Goal: Information Seeking & Learning: Learn about a topic

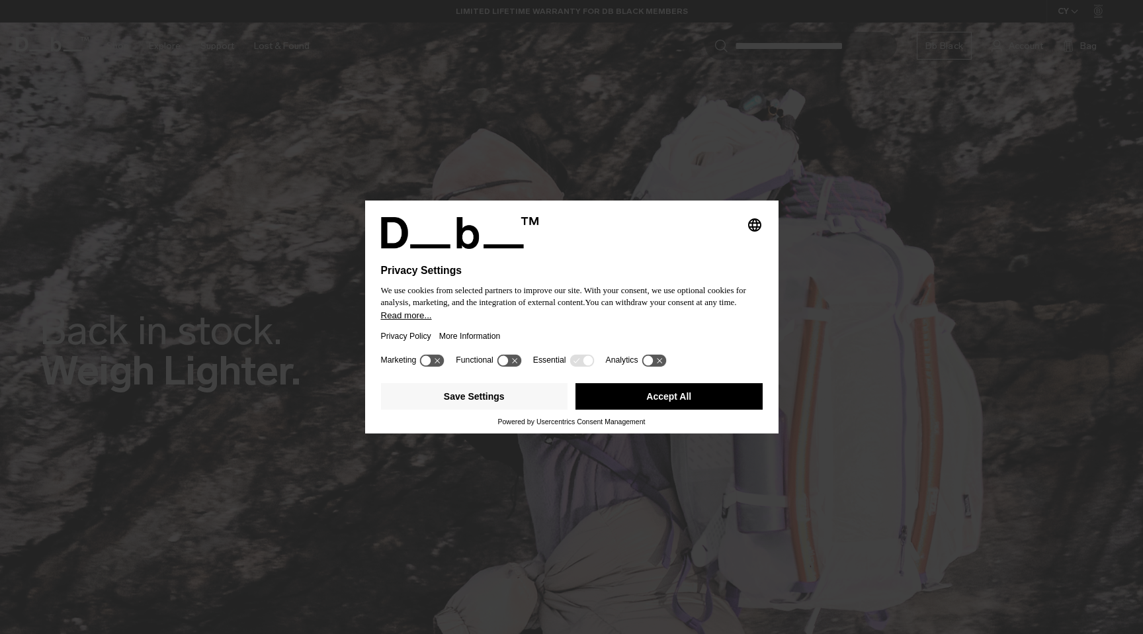
click at [637, 402] on button "Accept All" at bounding box center [668, 396] width 187 height 26
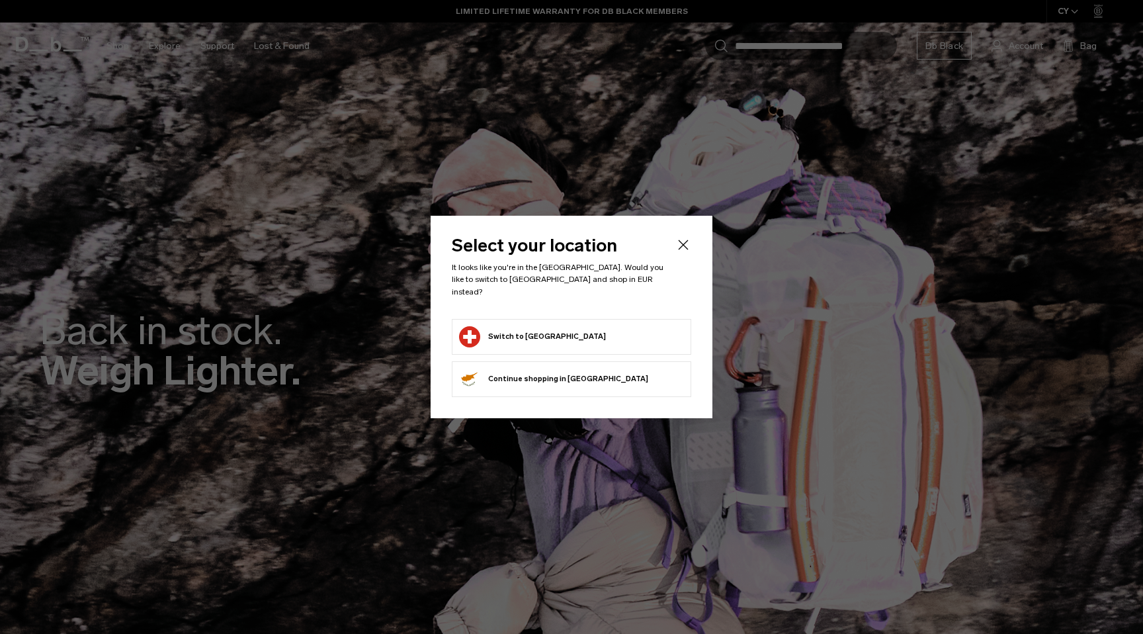
click at [683, 250] on icon "Close" at bounding box center [684, 245] width 10 height 10
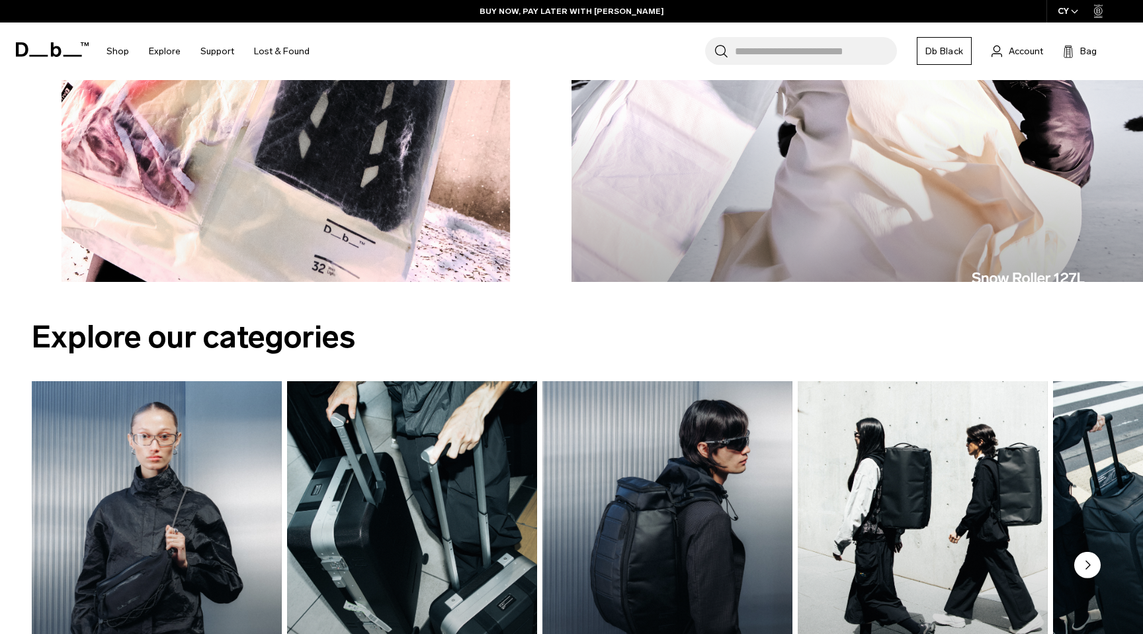
scroll to position [1509, 0]
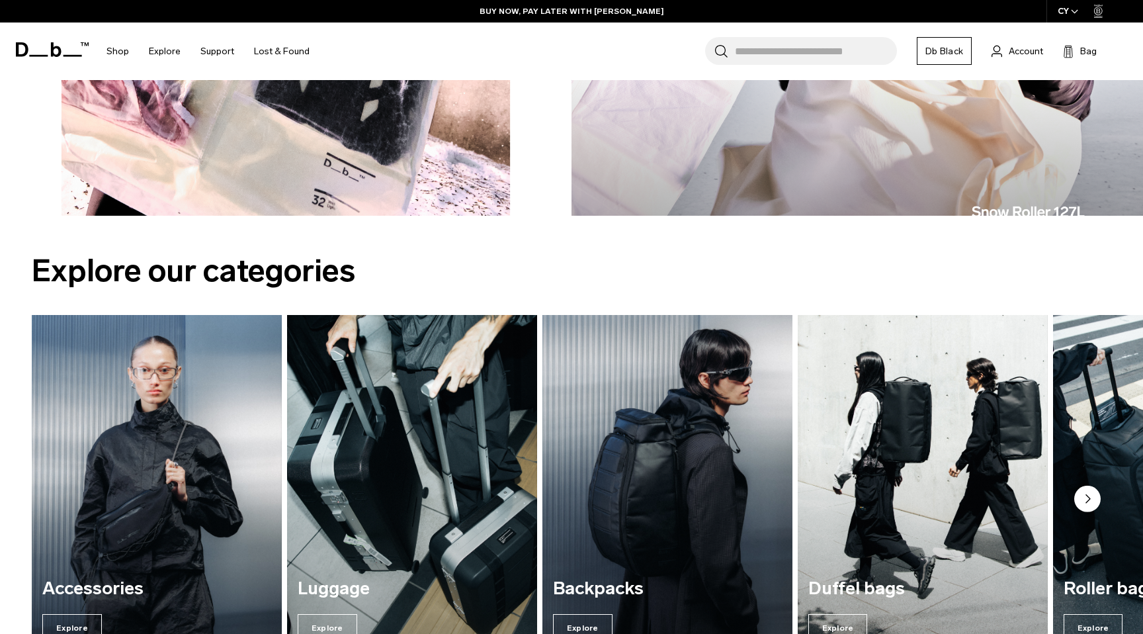
click at [666, 436] on img "3 / 7" at bounding box center [666, 483] width 257 height 347
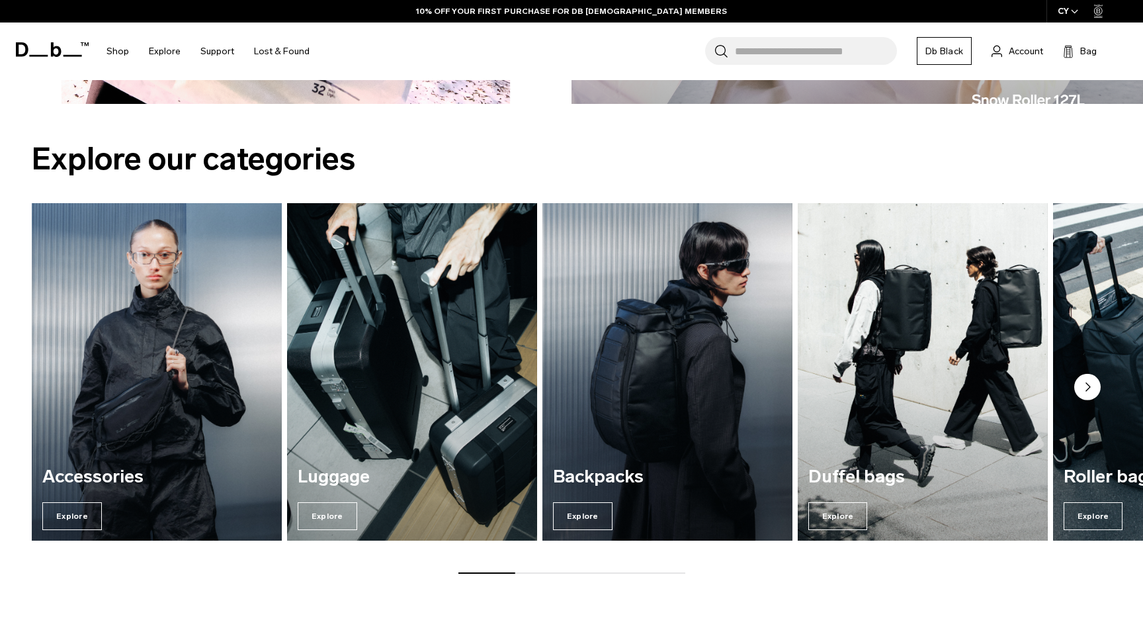
scroll to position [1622, 0]
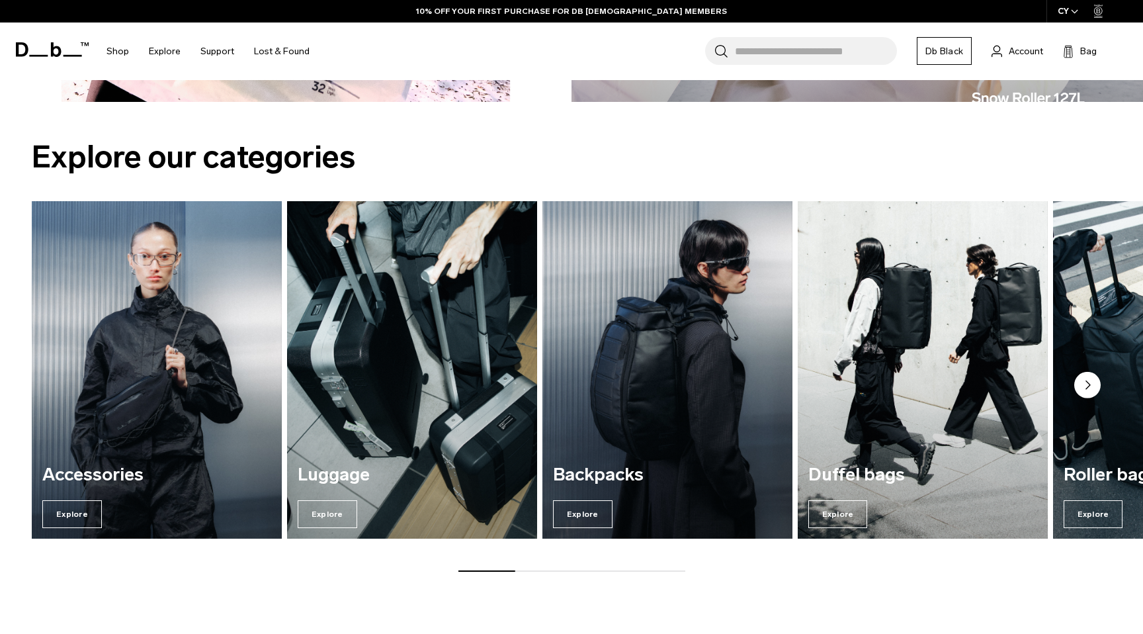
click at [1095, 384] on circle "Next slide" at bounding box center [1087, 385] width 26 height 26
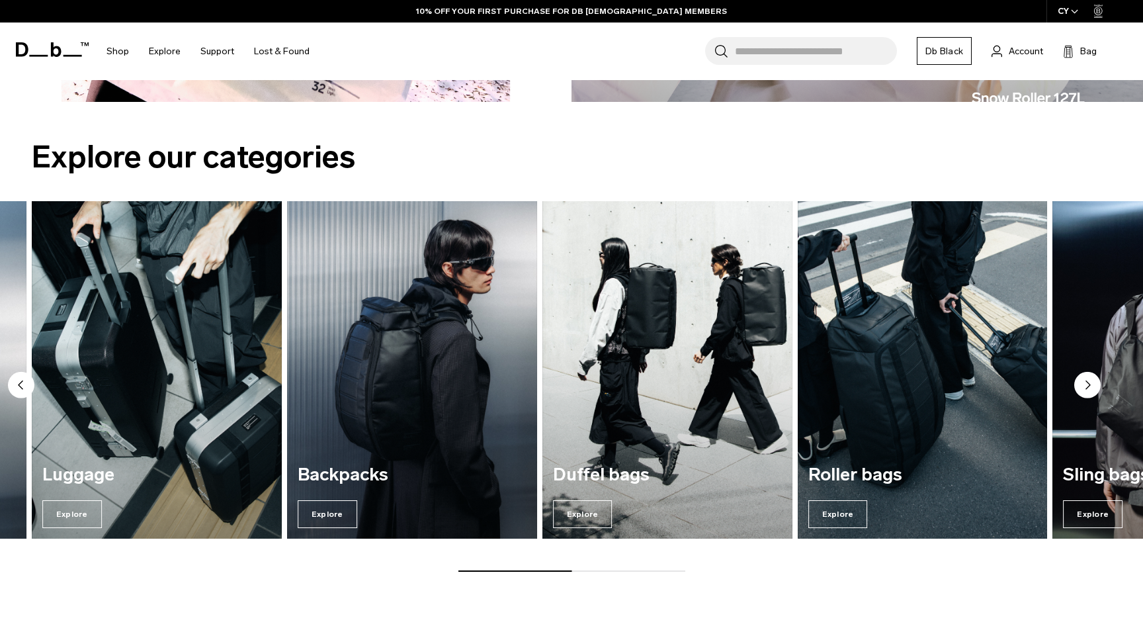
click at [1095, 384] on circle "Next slide" at bounding box center [1087, 385] width 26 height 26
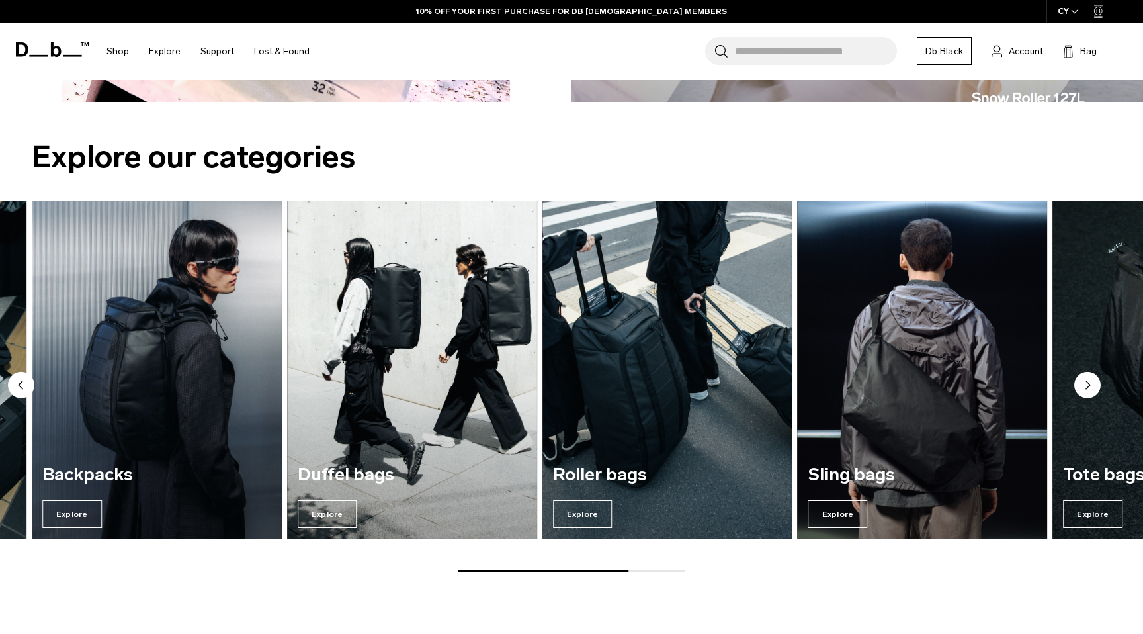
click at [1095, 384] on circle "Next slide" at bounding box center [1087, 385] width 26 height 26
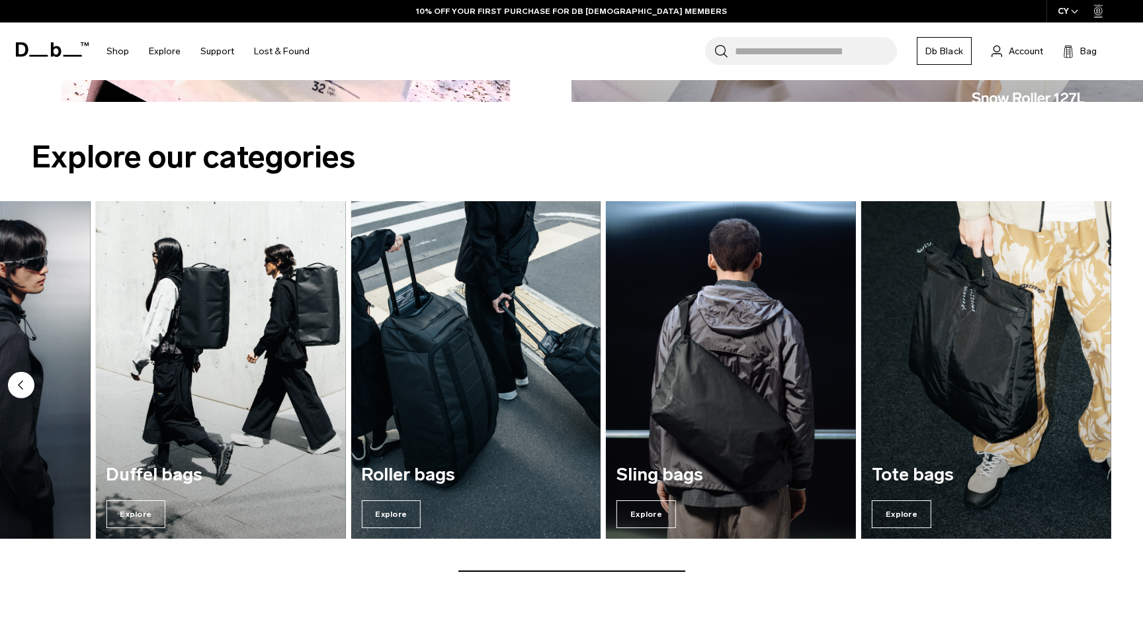
click at [1095, 384] on img "7 / 7" at bounding box center [986, 369] width 250 height 337
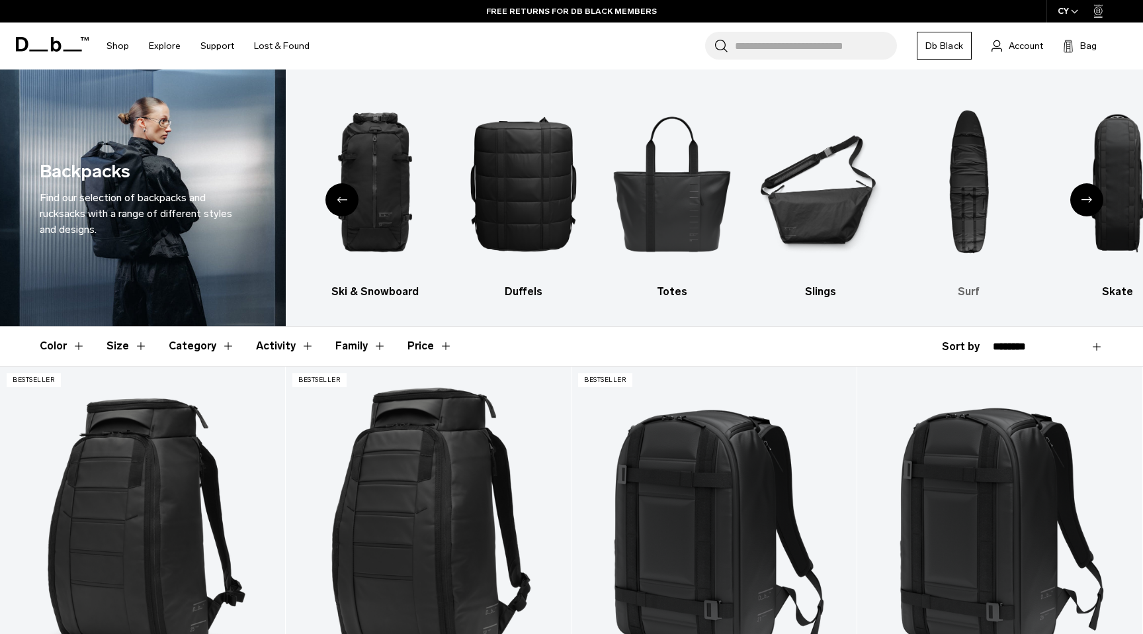
click at [968, 217] on img "7 / 10" at bounding box center [969, 183] width 126 height 188
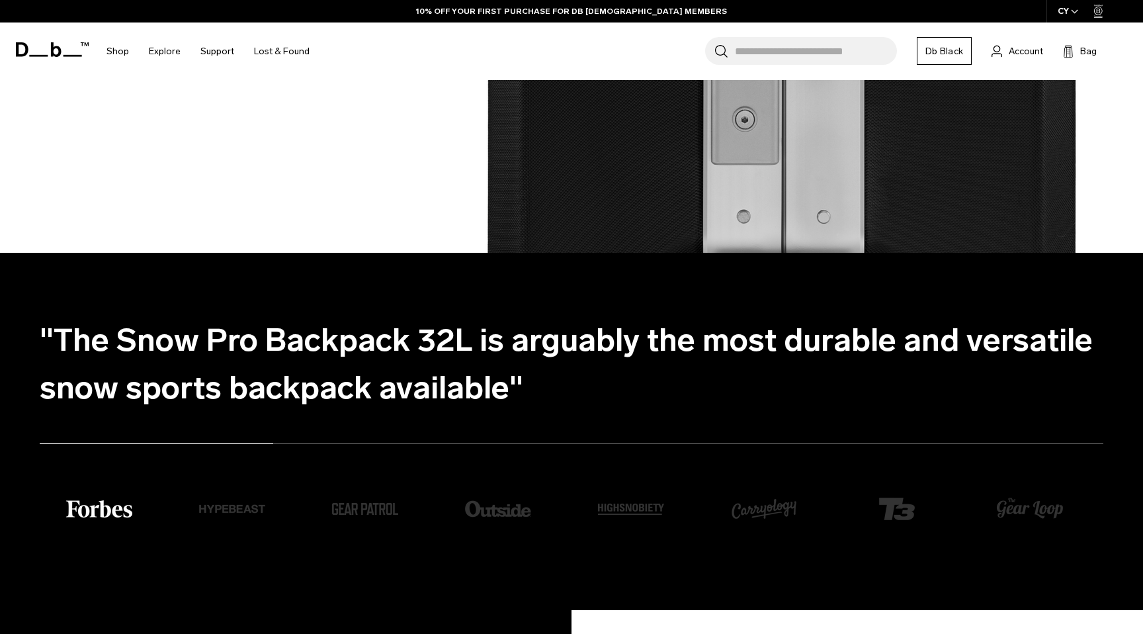
scroll to position [2993, 0]
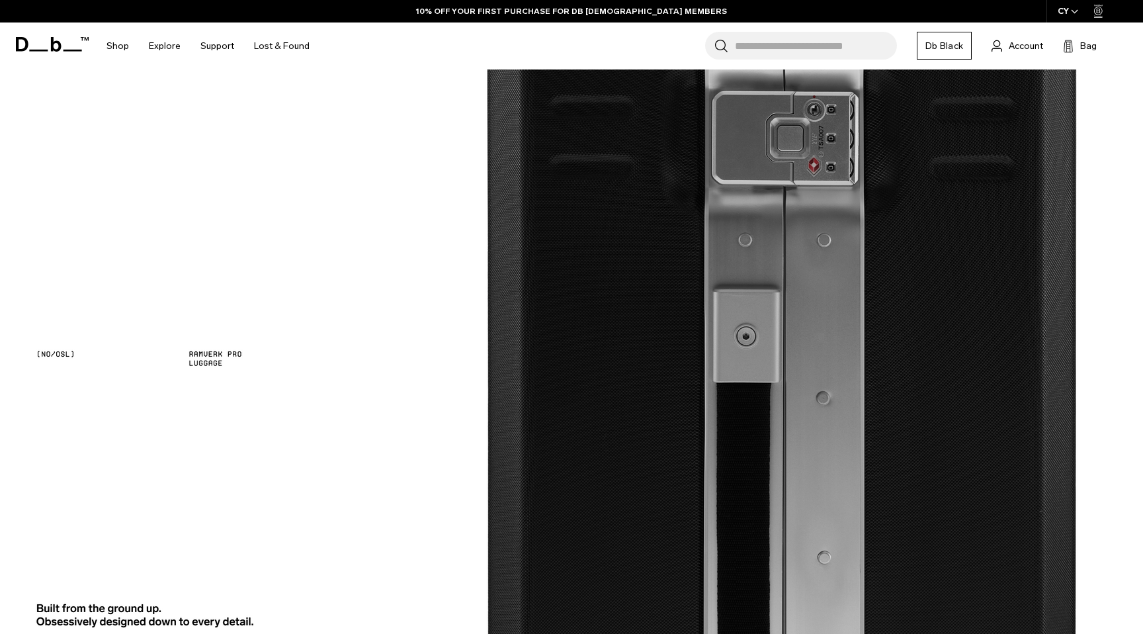
scroll to position [2762, 0]
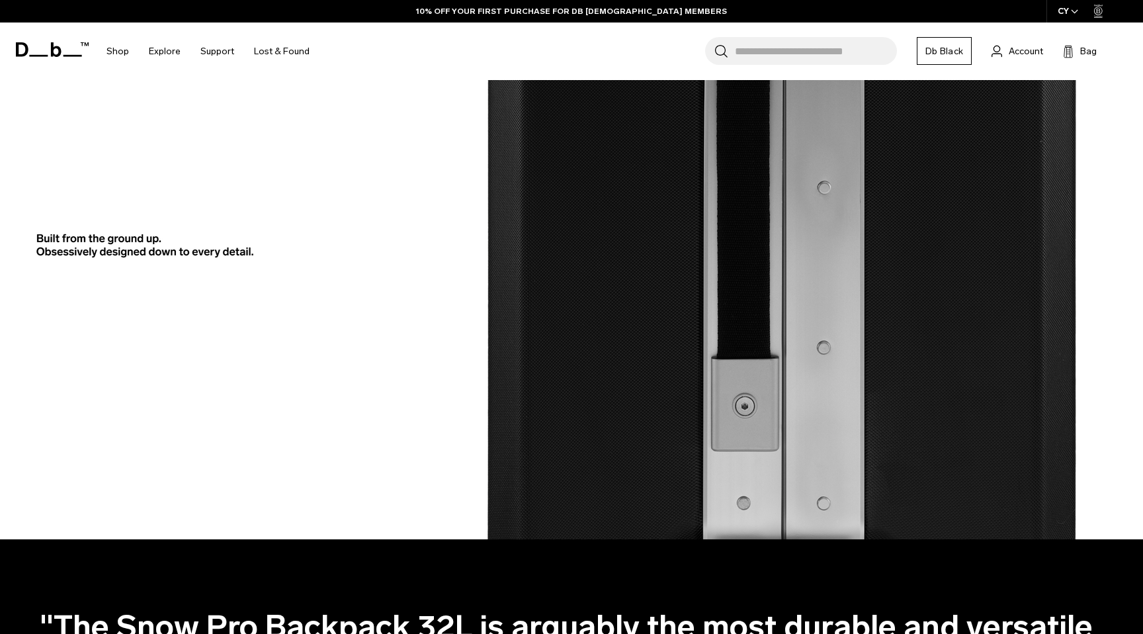
click at [228, 222] on img at bounding box center [571, 6] width 1143 height 1065
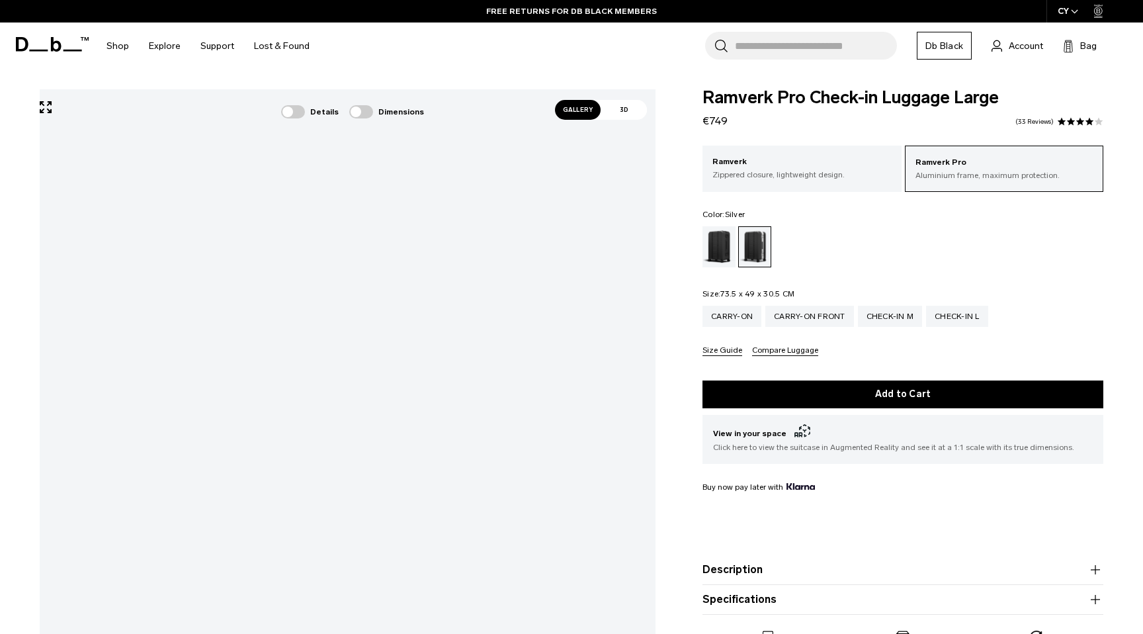
click at [583, 103] on span "Gallery" at bounding box center [578, 110] width 46 height 20
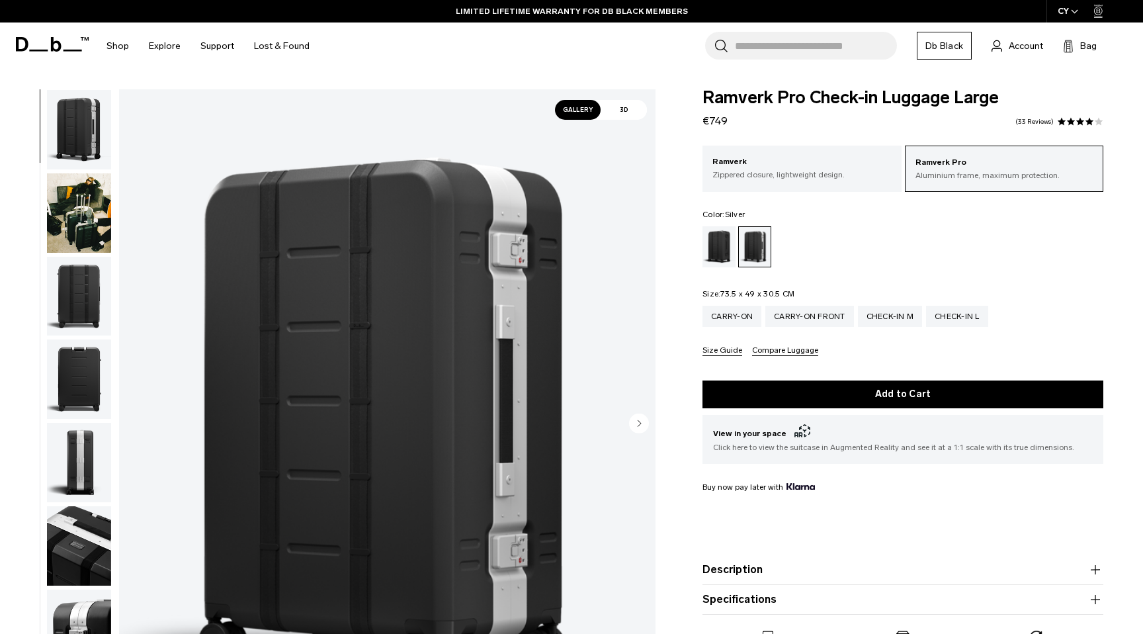
click at [91, 181] on img "button" at bounding box center [79, 212] width 64 height 79
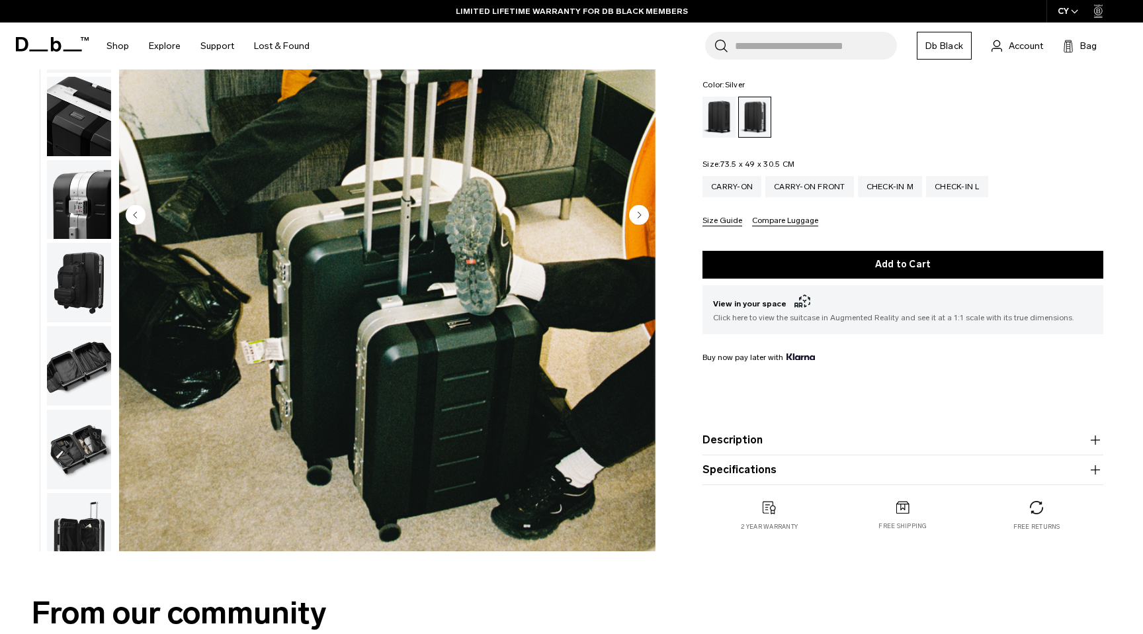
scroll to position [228, 0]
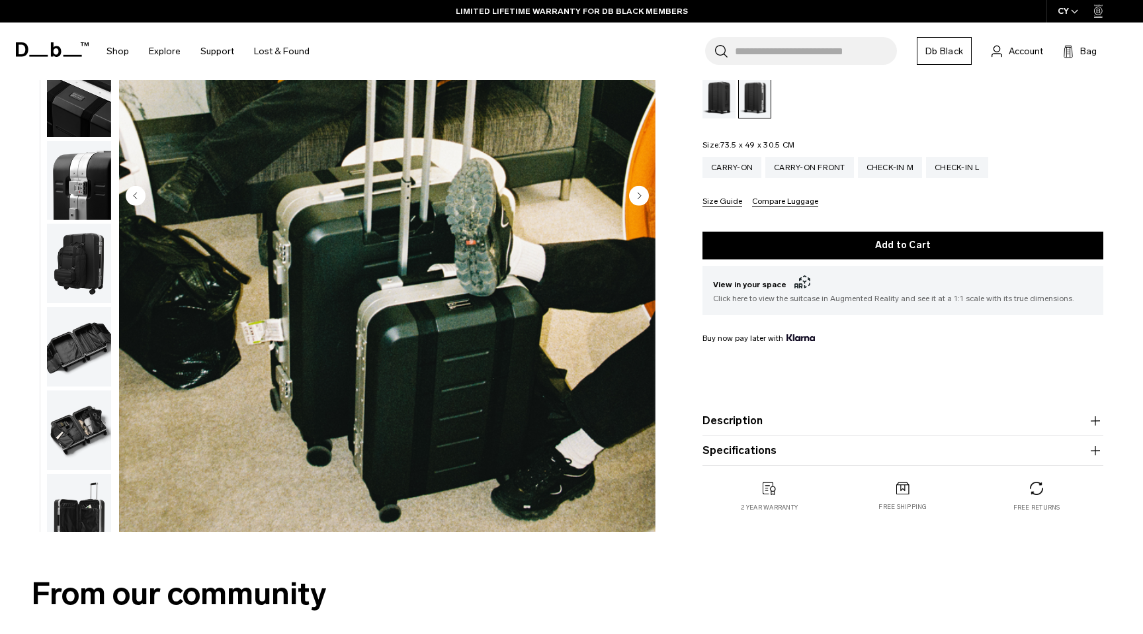
click at [87, 337] on img "button" at bounding box center [79, 346] width 64 height 79
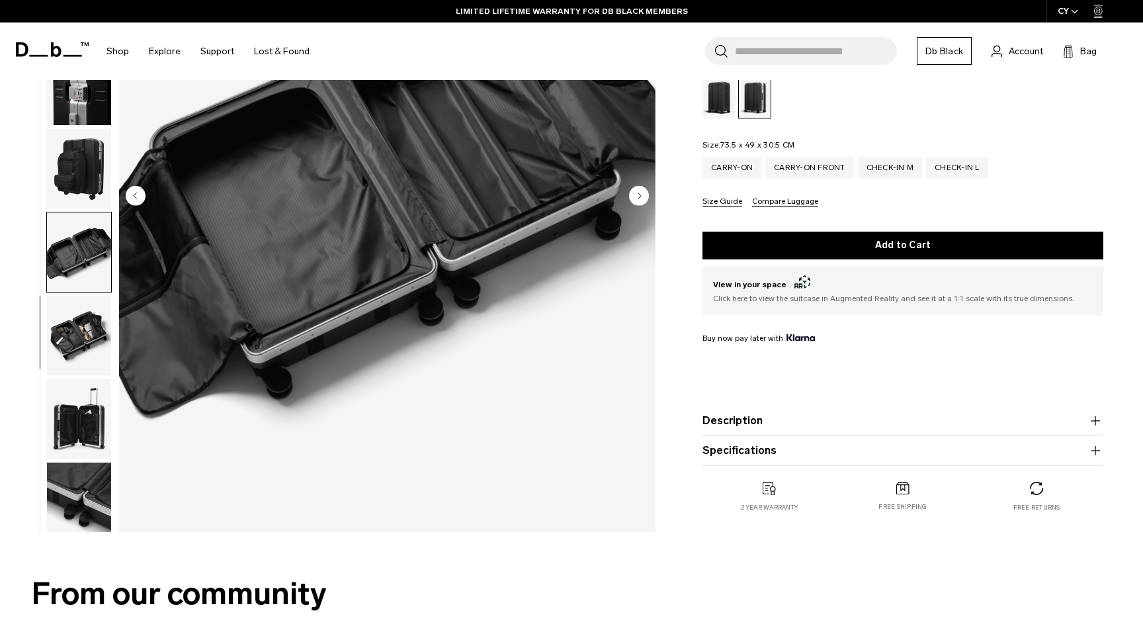
scroll to position [325, 0]
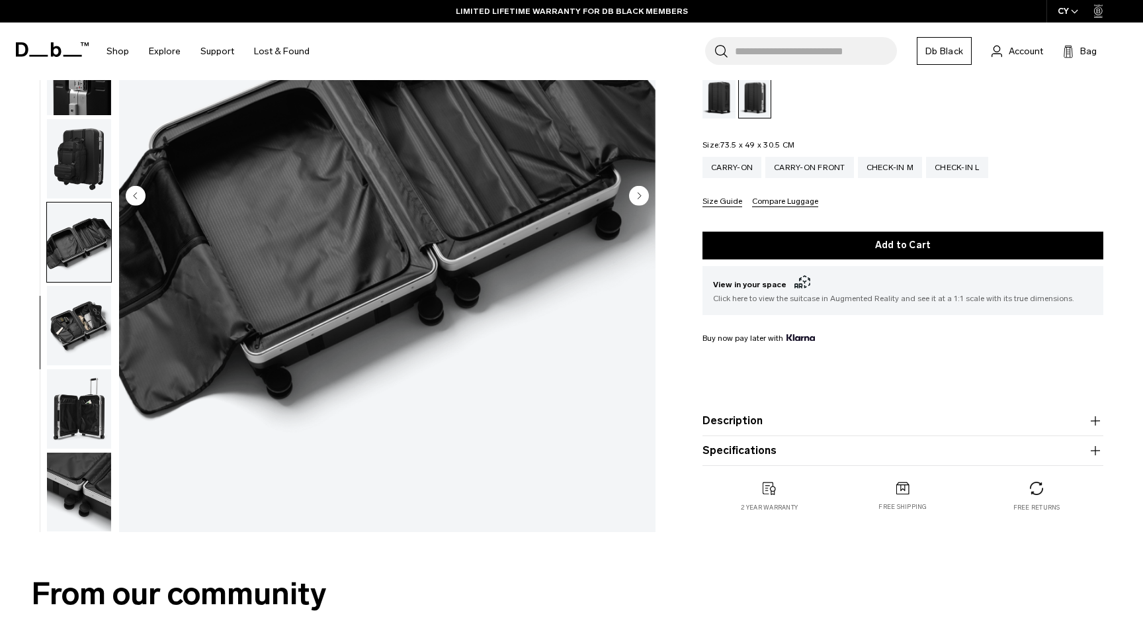
click at [87, 455] on img "button" at bounding box center [79, 491] width 64 height 79
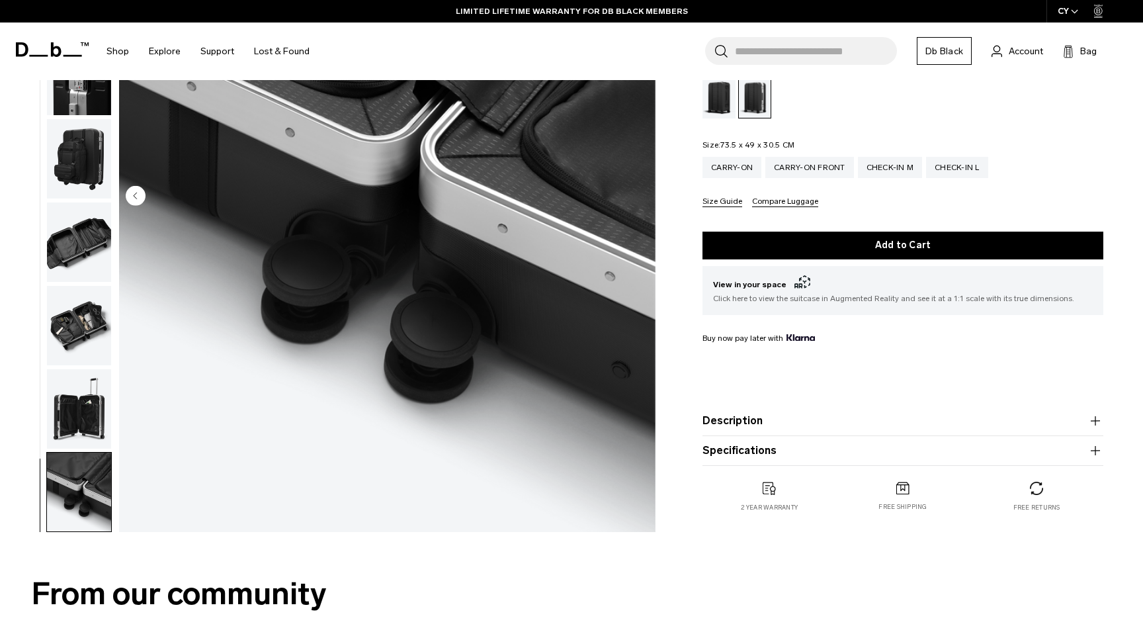
click at [87, 455] on img "button" at bounding box center [79, 491] width 64 height 79
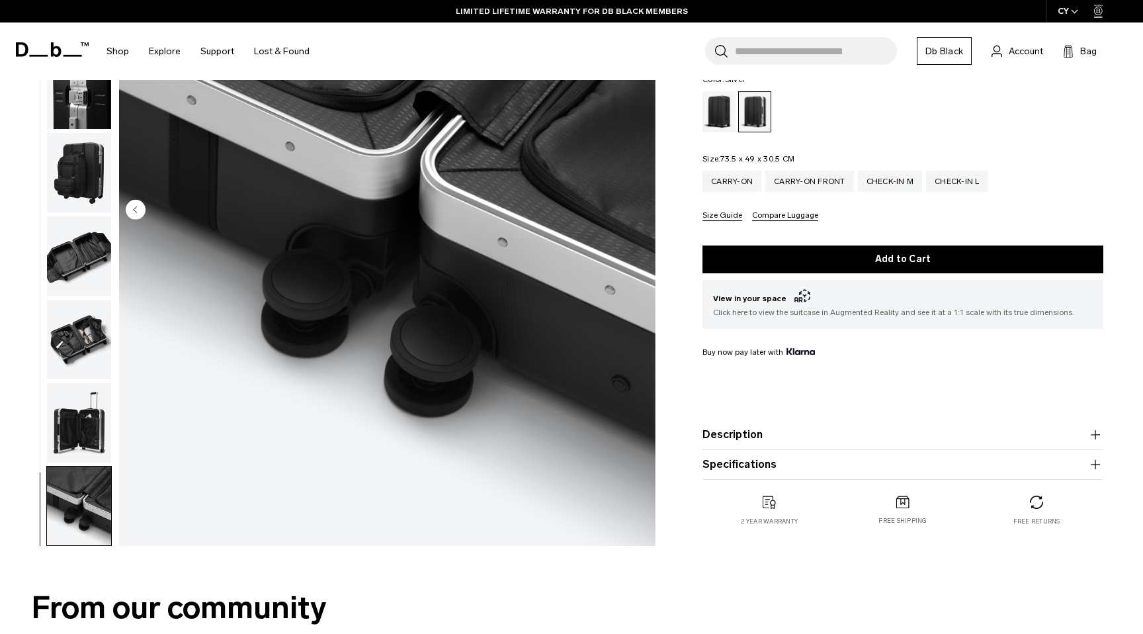
scroll to position [0, 0]
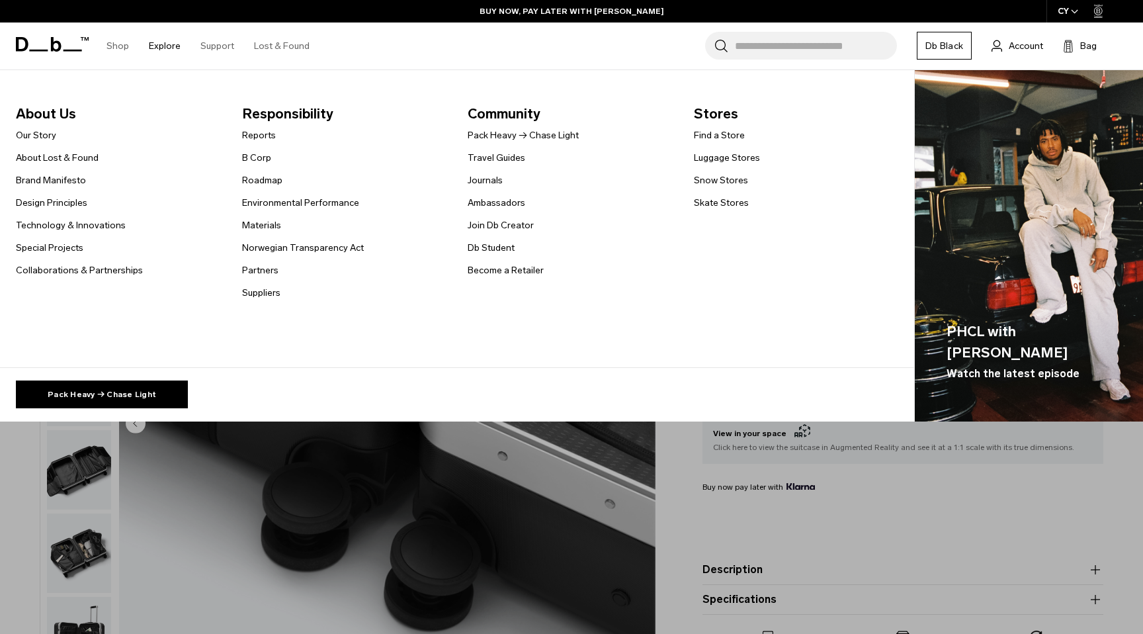
click at [173, 42] on link "Explore" at bounding box center [165, 45] width 32 height 47
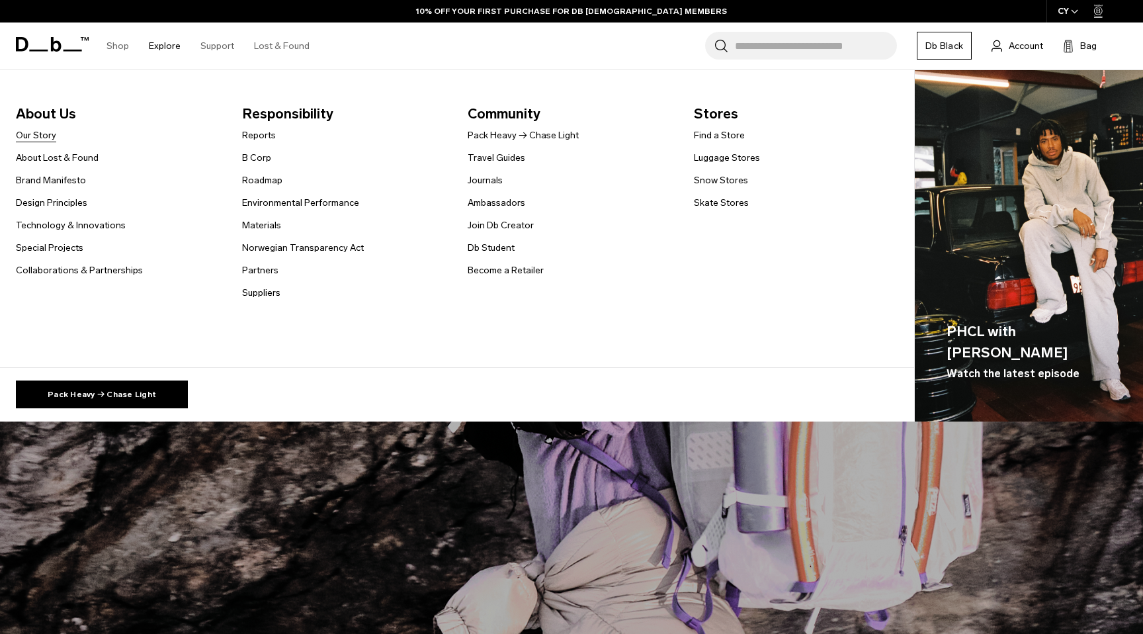
click at [51, 137] on link "Our Story" at bounding box center [36, 135] width 40 height 14
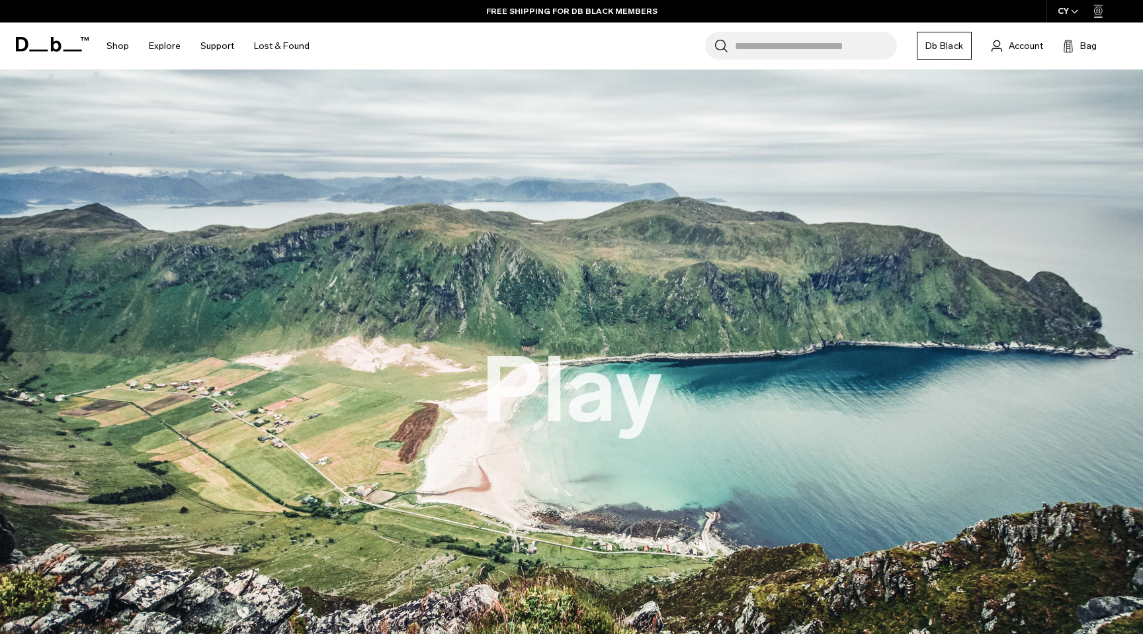
click at [571, 392] on button "Play" at bounding box center [572, 390] width 182 height 101
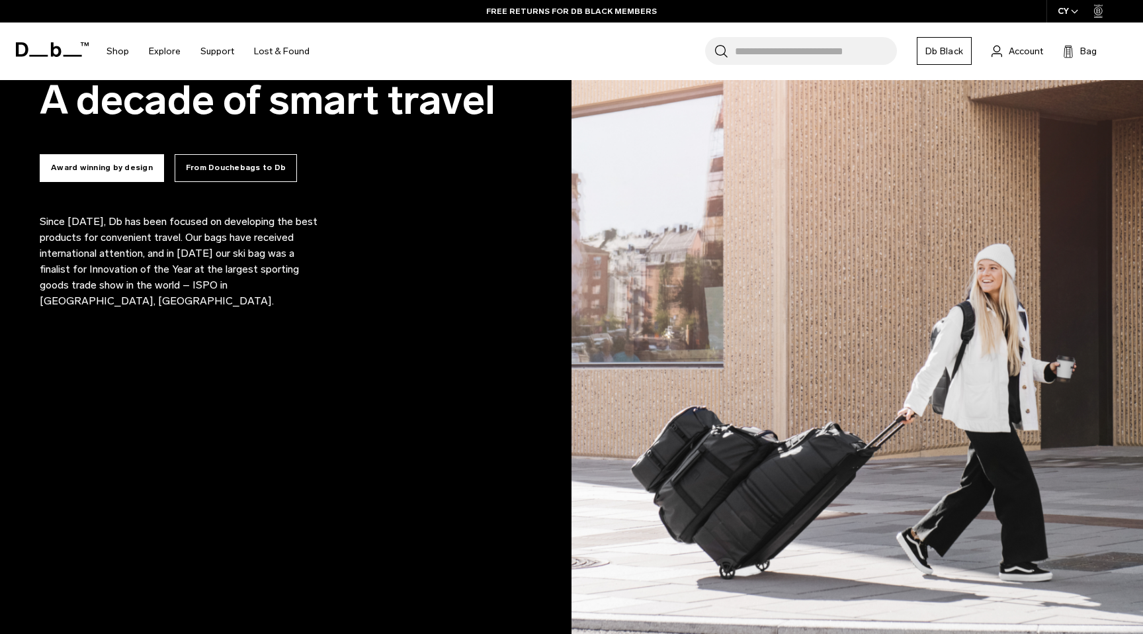
scroll to position [922, 0]
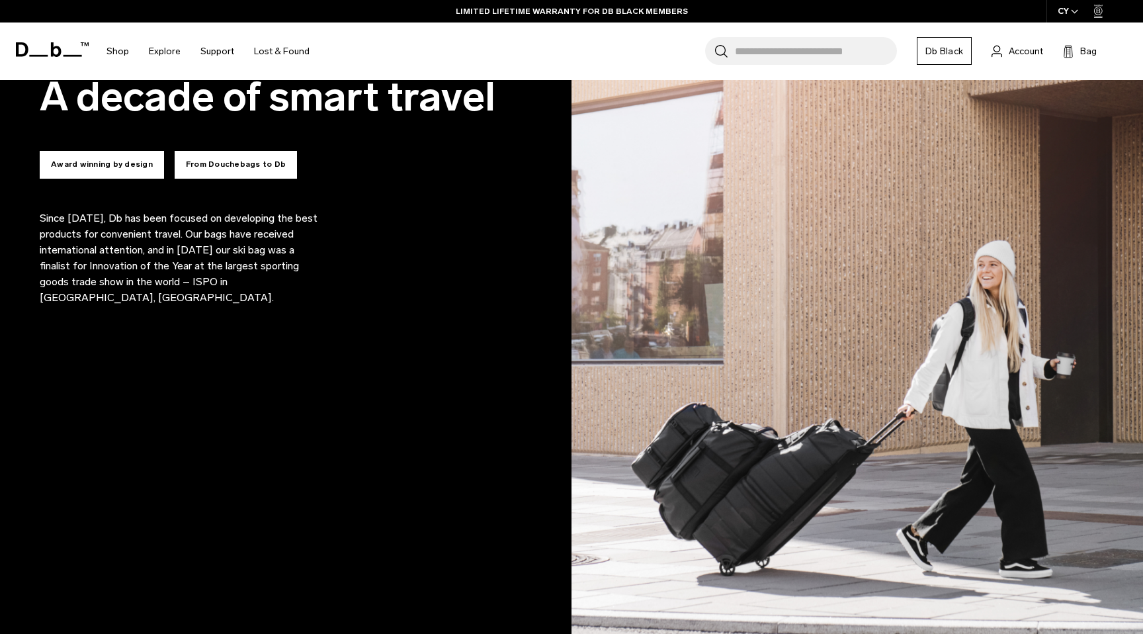
click at [247, 161] on button "From Douchebags to Db" at bounding box center [236, 165] width 122 height 28
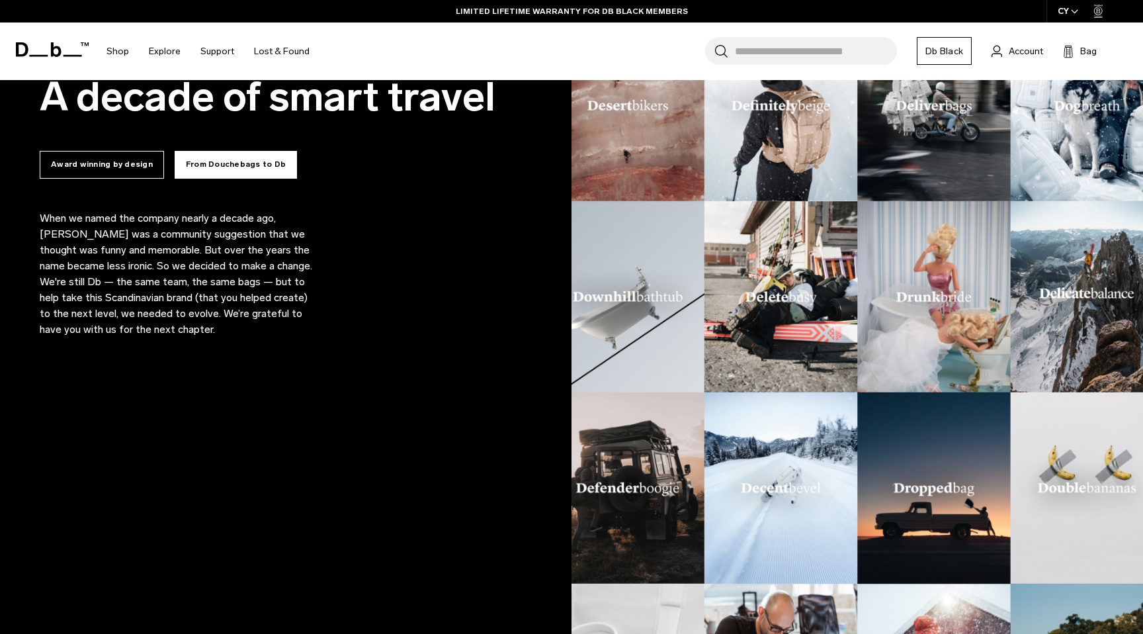
click at [782, 293] on img at bounding box center [856, 392] width 571 height 714
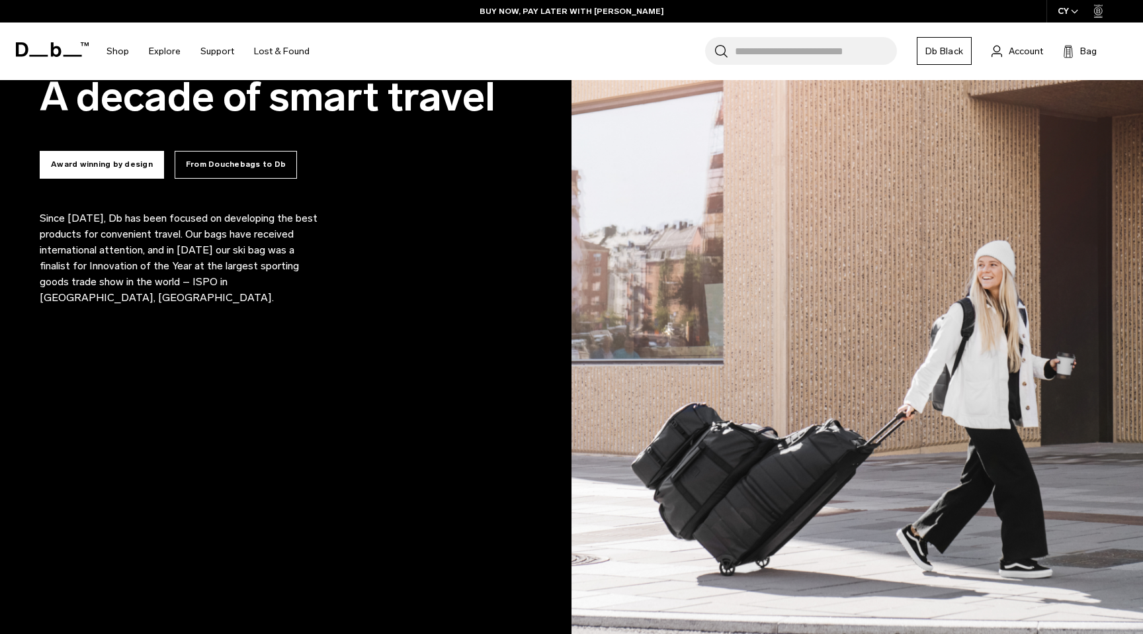
click at [265, 186] on div "Award winning by design From Douchebags to Db" at bounding box center [294, 162] width 508 height 54
click at [249, 159] on button "From Douchebags to Db" at bounding box center [236, 165] width 122 height 28
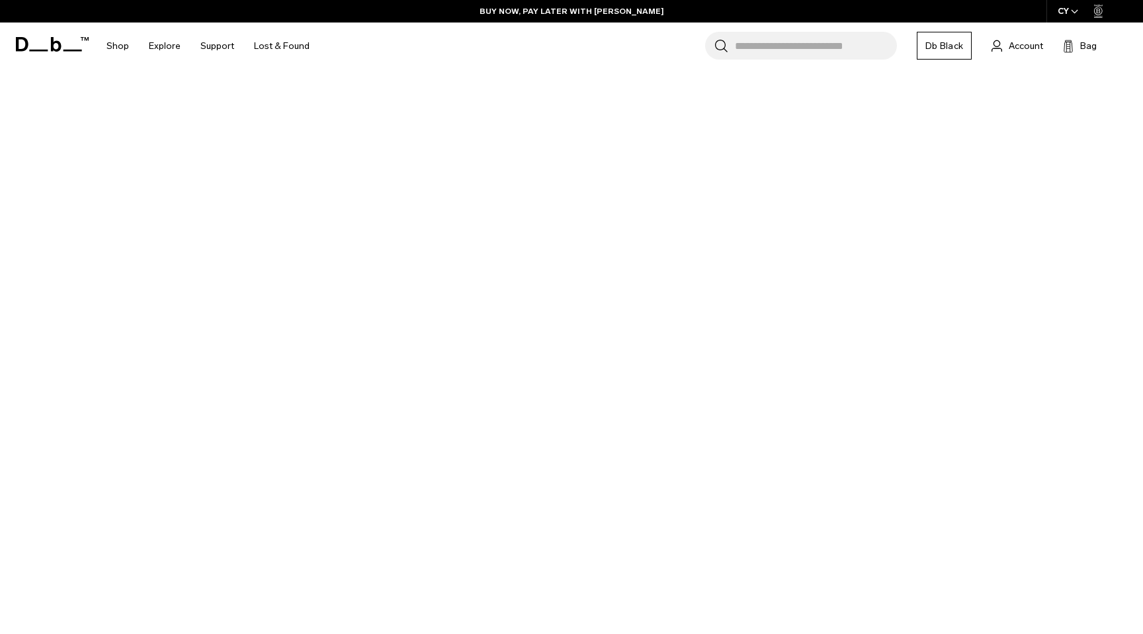
scroll to position [133, 0]
click at [605, 378] on img at bounding box center [571, 257] width 1143 height 643
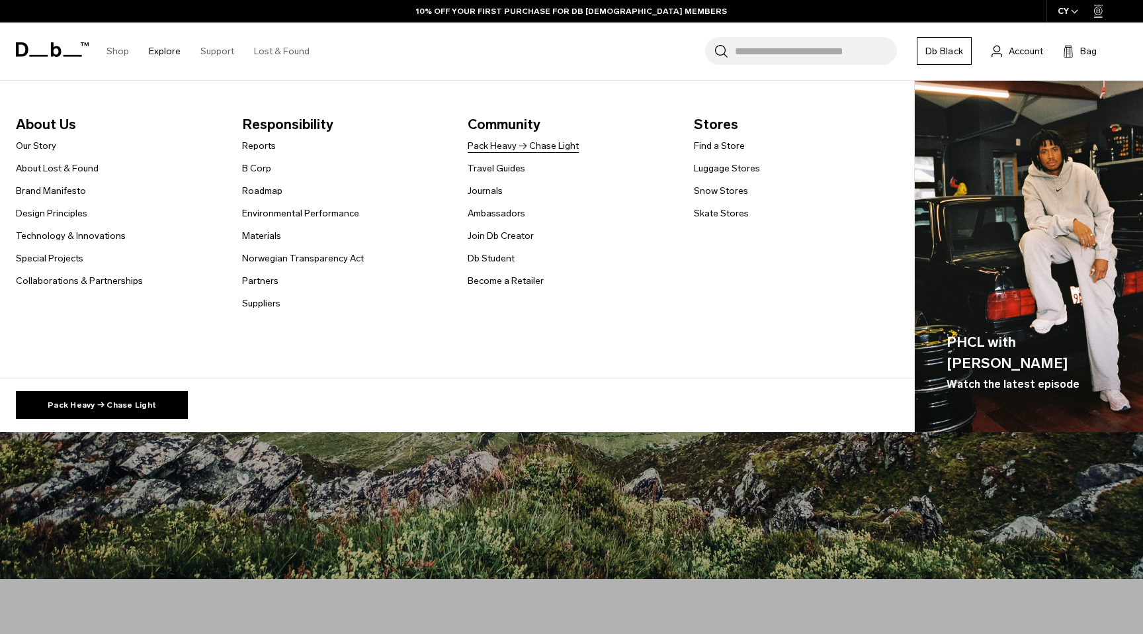
click at [501, 148] on link "Pack Heavy → Chase Light" at bounding box center [523, 146] width 111 height 14
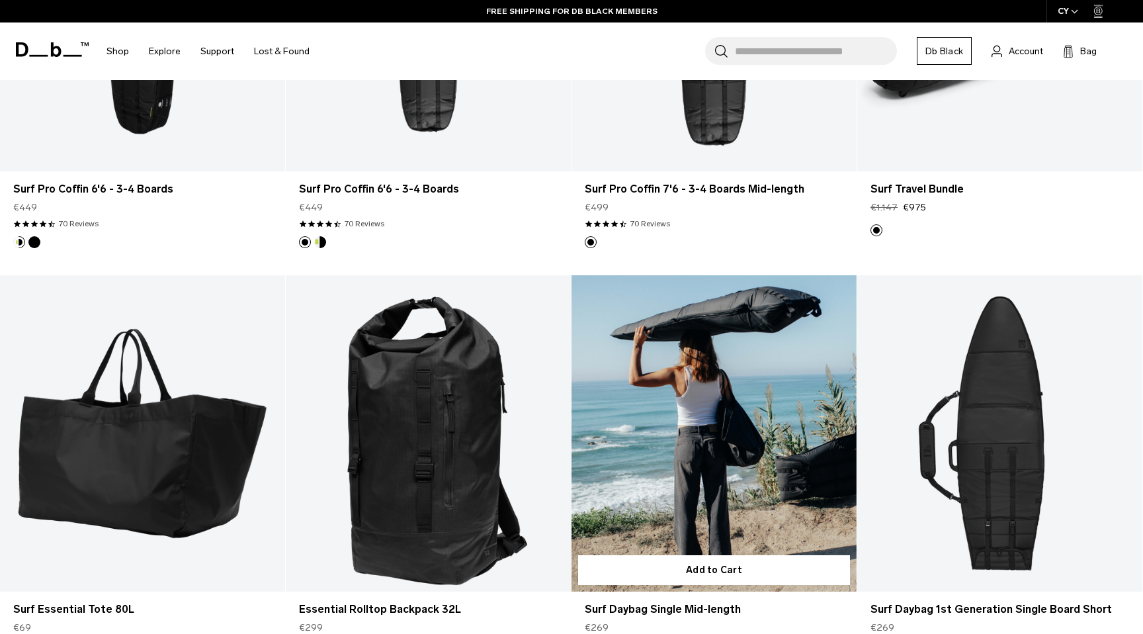
scroll to position [585, 0]
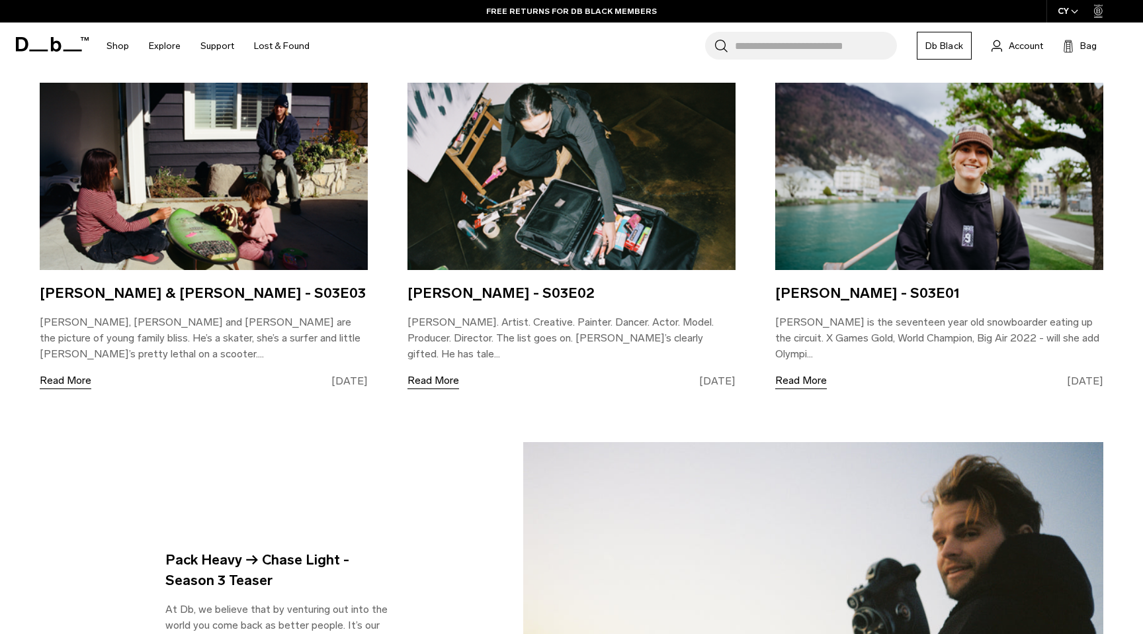
scroll to position [2661, 0]
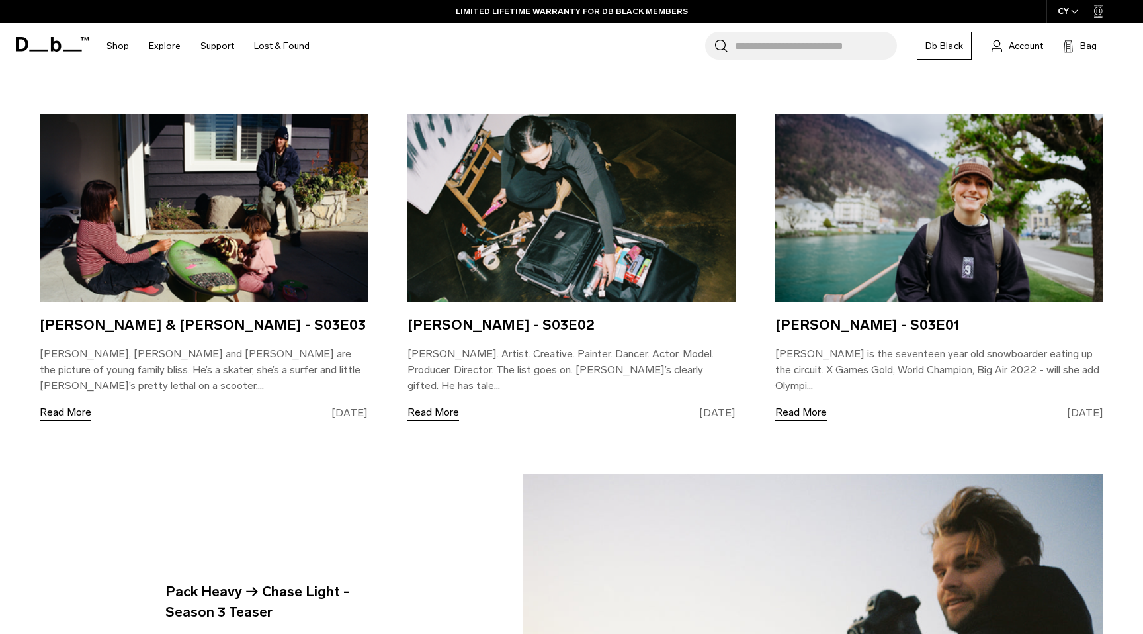
click at [814, 404] on link "Read More" at bounding box center [801, 412] width 52 height 17
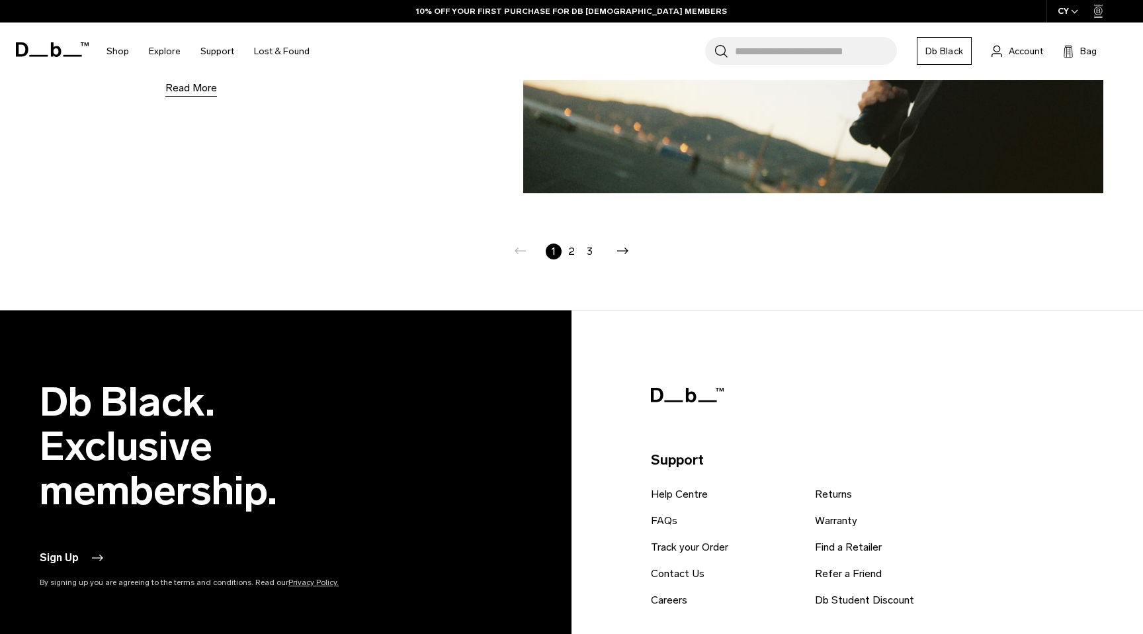
scroll to position [2999, 0]
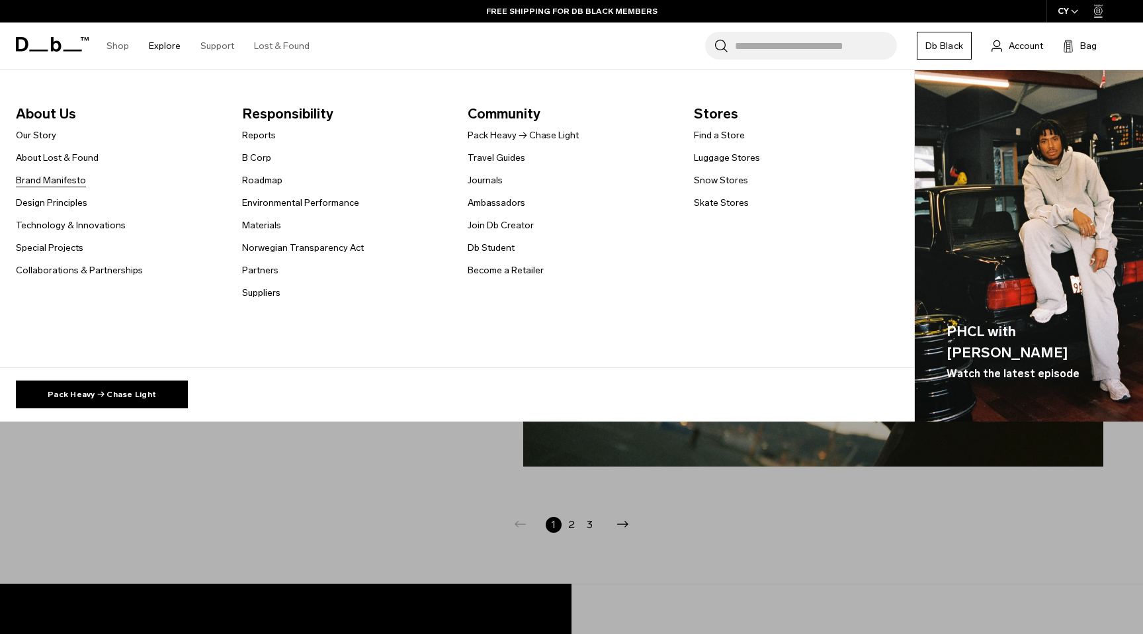
click at [71, 180] on link "Brand Manifesto" at bounding box center [51, 180] width 70 height 14
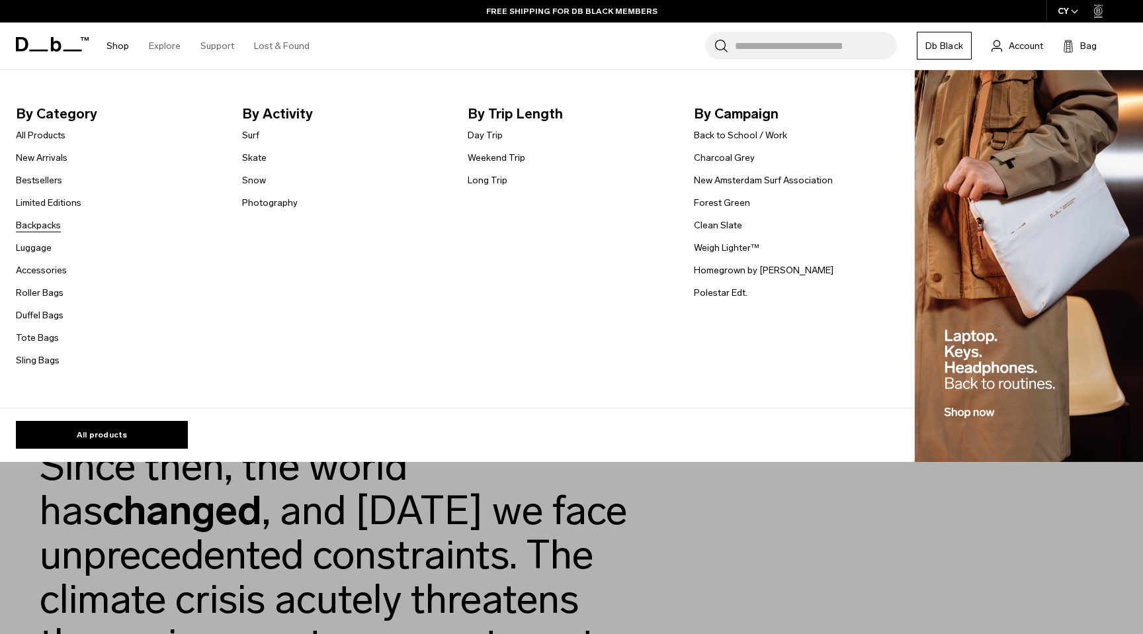
click at [43, 224] on link "Backpacks" at bounding box center [38, 225] width 45 height 14
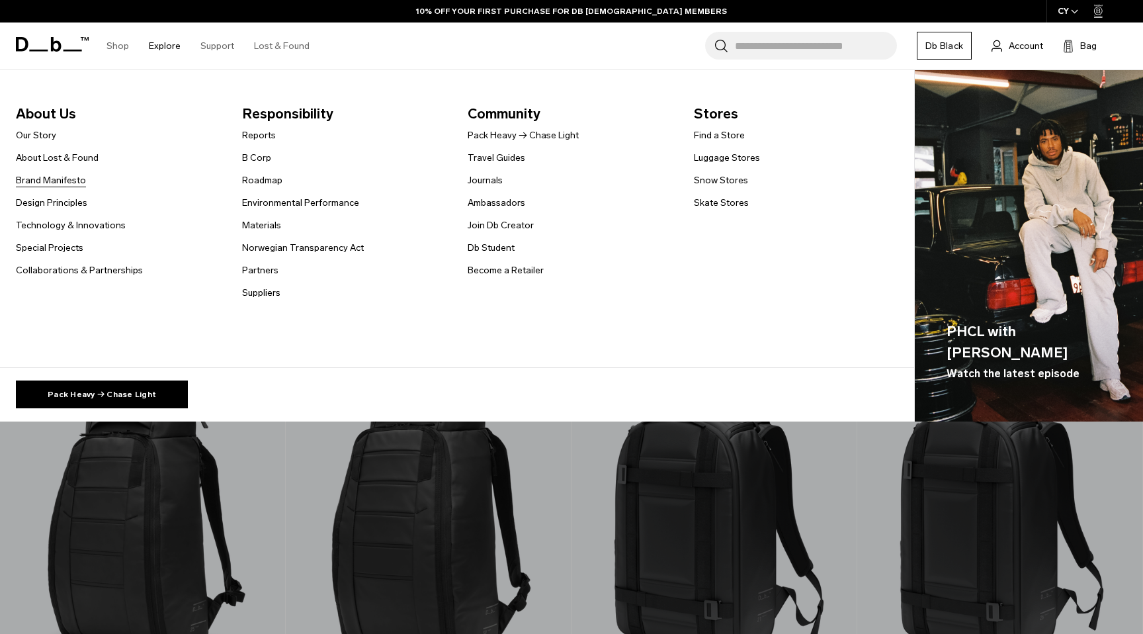
click at [66, 183] on link "Brand Manifesto" at bounding box center [51, 180] width 70 height 14
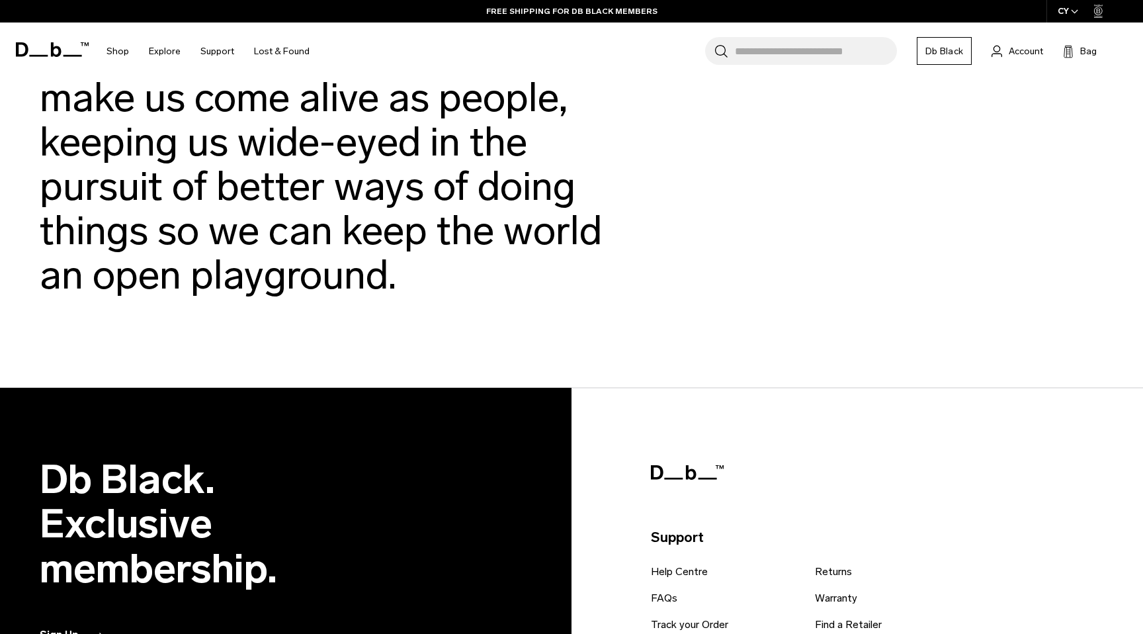
scroll to position [3623, 0]
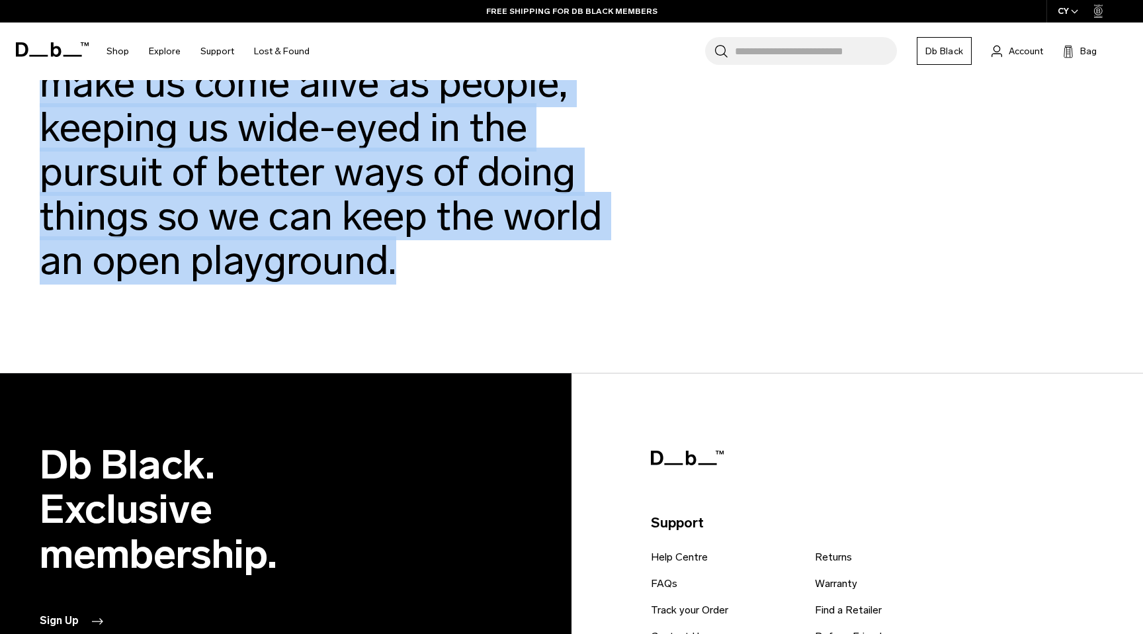
drag, startPoint x: 42, startPoint y: 151, endPoint x: 409, endPoint y: 288, distance: 390.9
copy d1 "Lo ipsu dol si am con adip eli seddo ei tempori ut labo etdolore. Magn’a eni ad…"
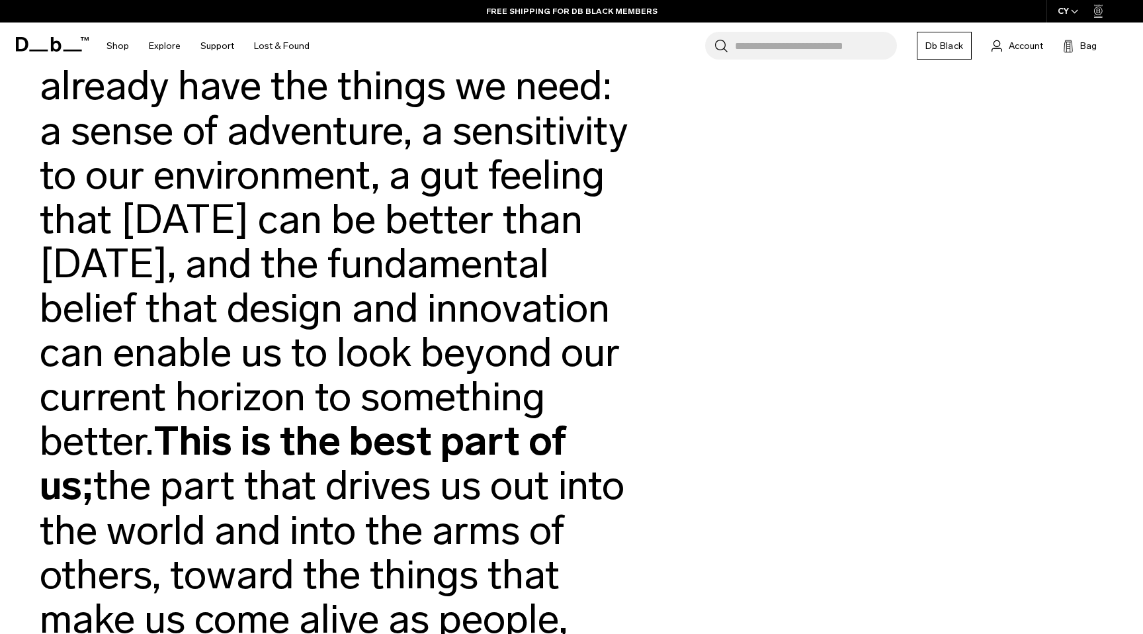
scroll to position [2970, 0]
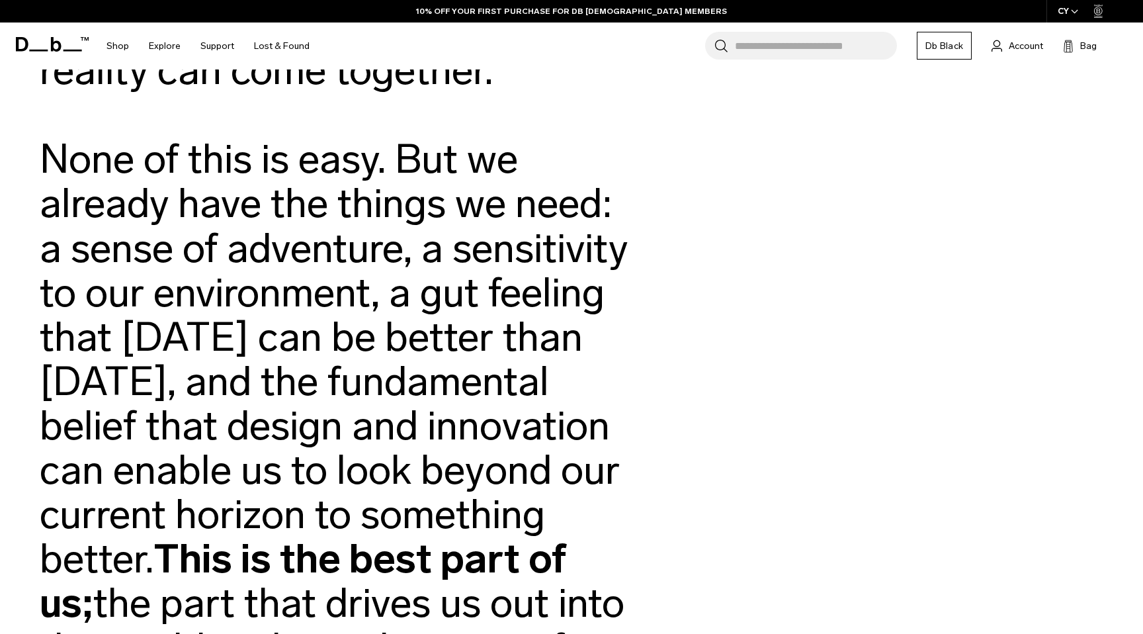
click at [499, 252] on d1 "We have a very important journey ahead of us. This requires people who aren’t a…" at bounding box center [334, 292] width 588 height 1291
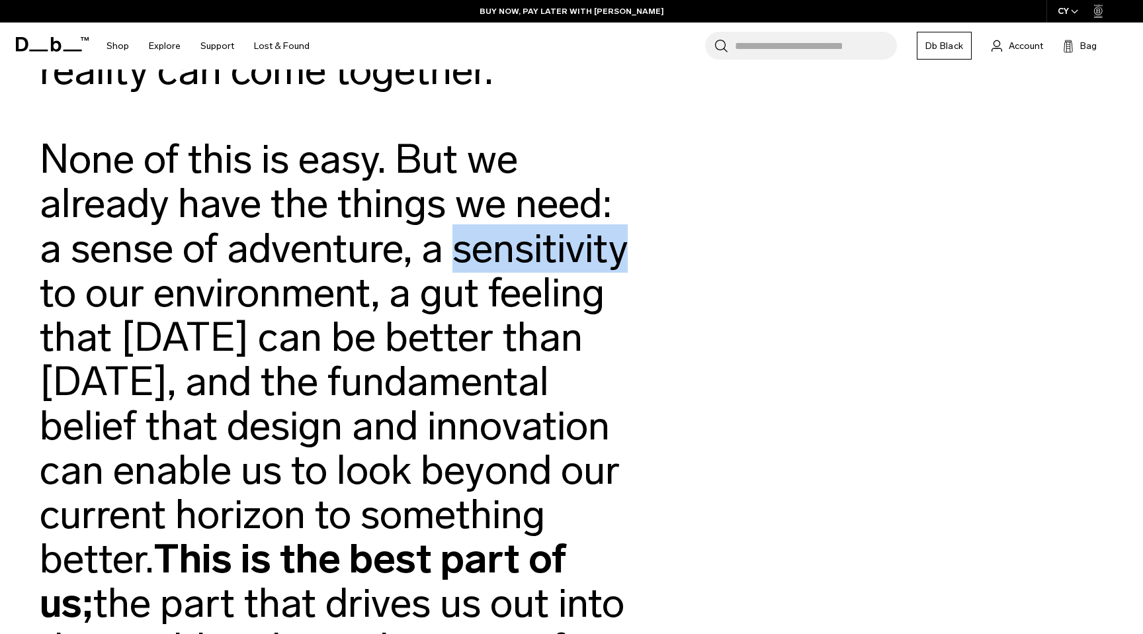
click at [499, 252] on d1 "We have a very important journey ahead of us. This requires people who aren’t a…" at bounding box center [334, 292] width 588 height 1291
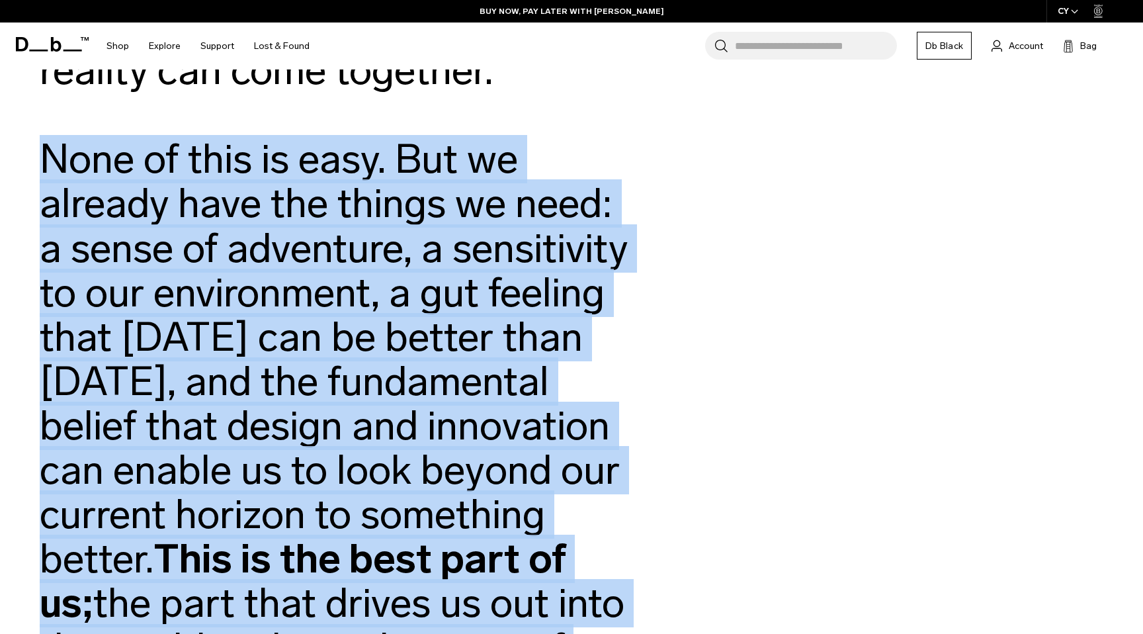
click at [443, 263] on d1 "We have a very important journey ahead of us. This requires people who aren’t a…" at bounding box center [334, 292] width 588 height 1291
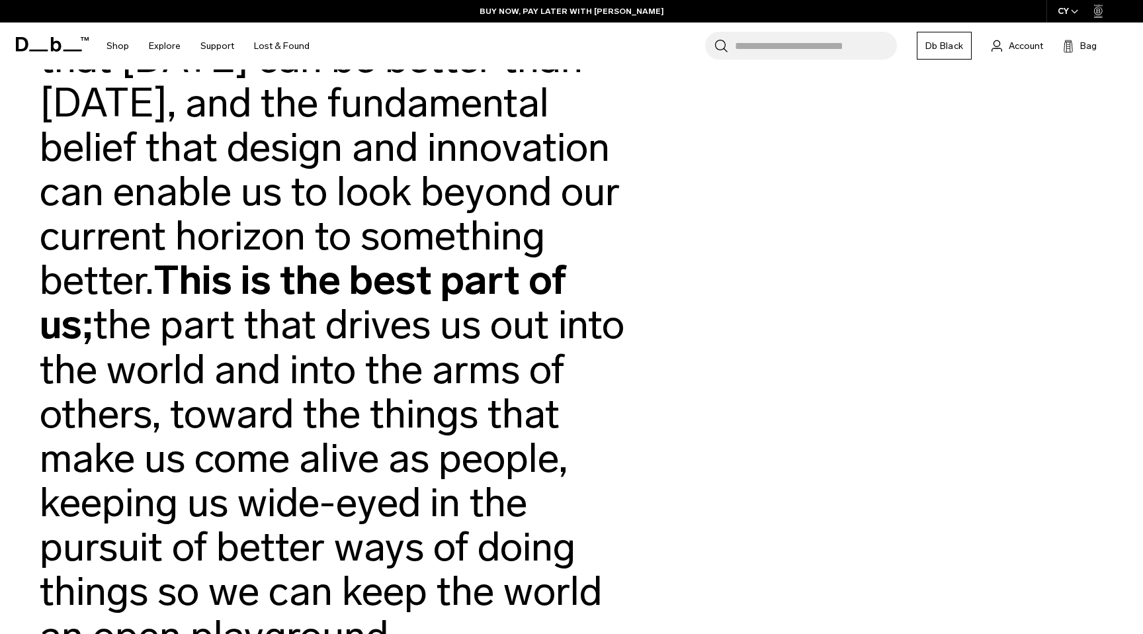
scroll to position [3356, 0]
